Goal: Information Seeking & Learning: Find specific fact

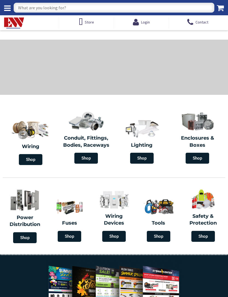
click at [47, 8] on input "text" at bounding box center [114, 8] width 200 height 10
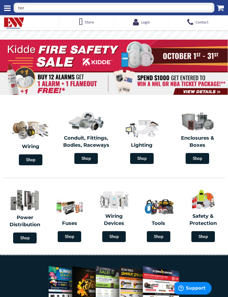
type input "tork"
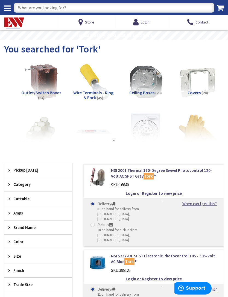
click at [142, 84] on img at bounding box center [145, 81] width 39 height 39
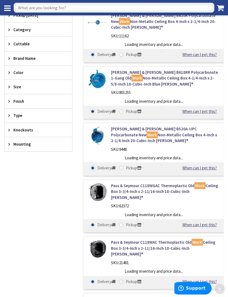
scroll to position [153, 0]
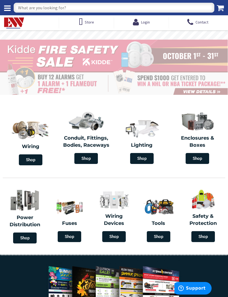
click at [42, 9] on input "text" at bounding box center [114, 8] width 200 height 10
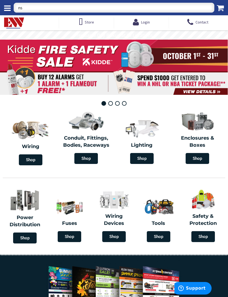
type input "nsi"
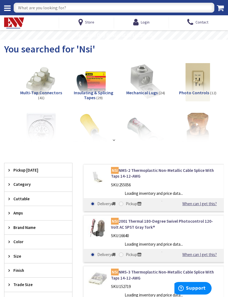
click at [140, 80] on img at bounding box center [145, 81] width 39 height 39
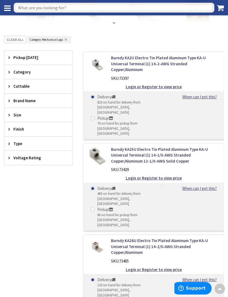
scroll to position [78, 0]
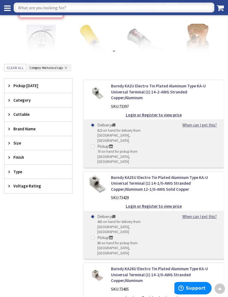
click at [36, 9] on input "text" at bounding box center [114, 8] width 200 height 10
click at [30, 10] on input "text" at bounding box center [114, 8] width 200 height 10
type input "bridgeport"
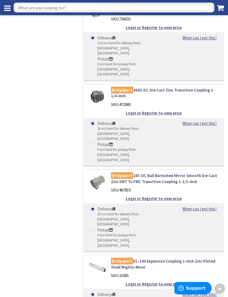
scroll to position [1192, 0]
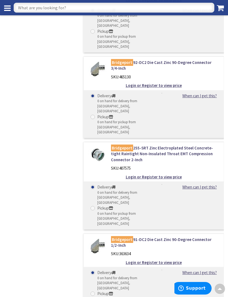
scroll to position [5050, 0]
